Goal: Information Seeking & Learning: Learn about a topic

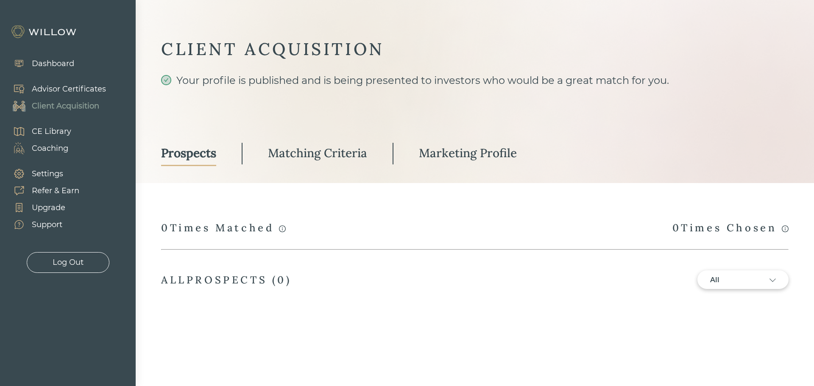
click at [48, 90] on div "Advisor Certificates" at bounding box center [69, 89] width 74 height 11
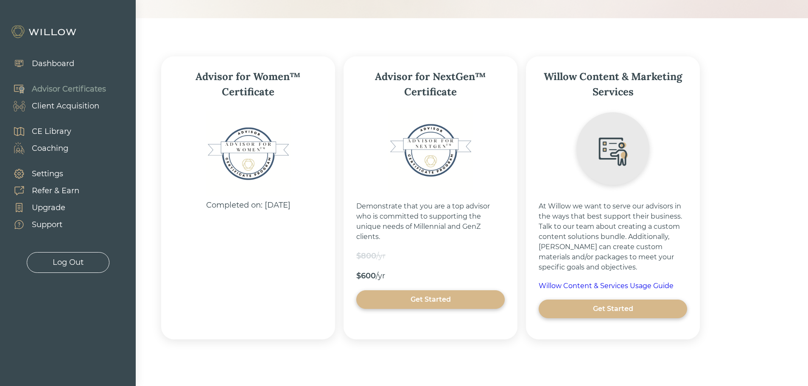
scroll to position [105, 0]
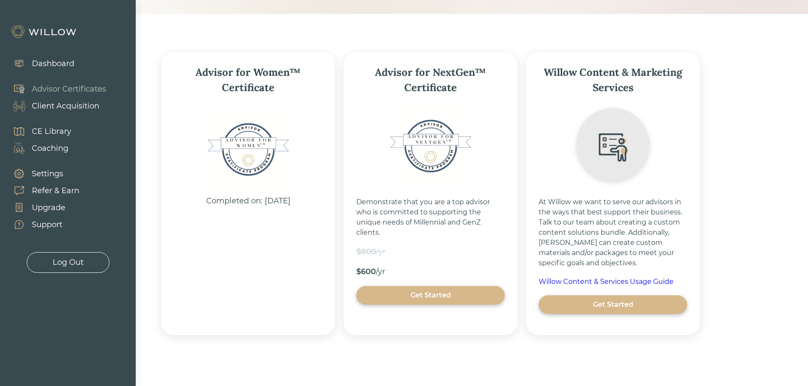
click at [65, 132] on div "CE Library" at bounding box center [51, 131] width 39 height 11
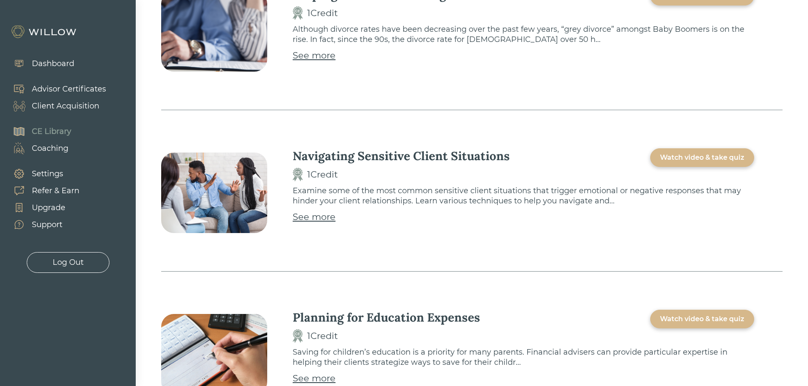
scroll to position [636, 0]
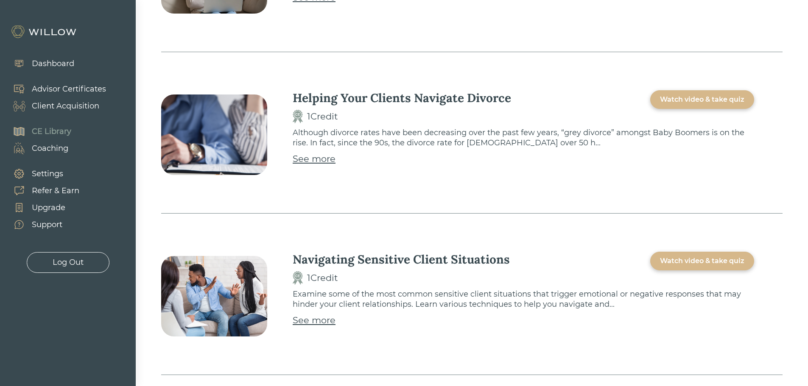
click at [678, 96] on div "Watch video & take quiz" at bounding box center [702, 100] width 84 height 10
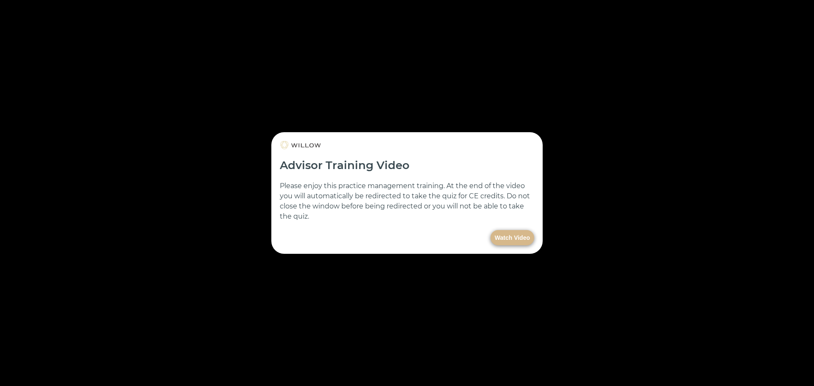
click at [517, 237] on button "Watch Video" at bounding box center [513, 237] width 44 height 15
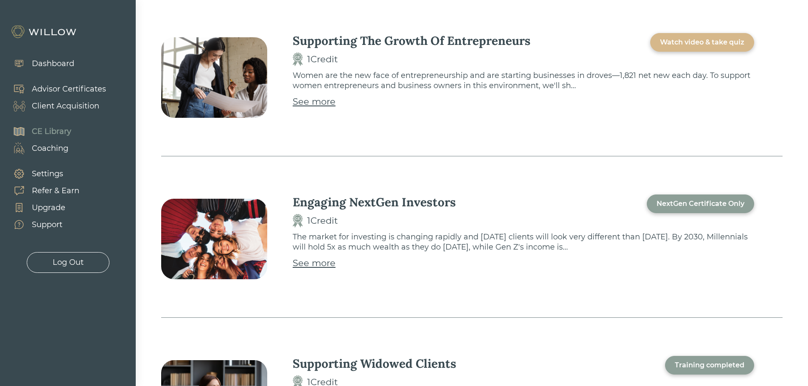
scroll to position [127, 0]
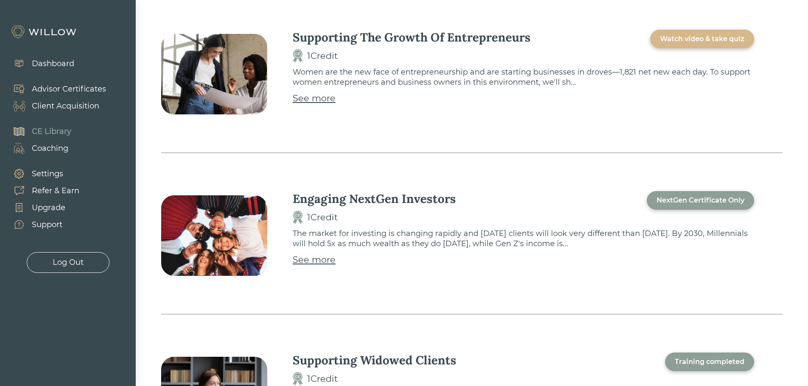
click at [700, 45] on div "Watch video & take quiz" at bounding box center [702, 39] width 104 height 19
